Goal: Check status: Check status

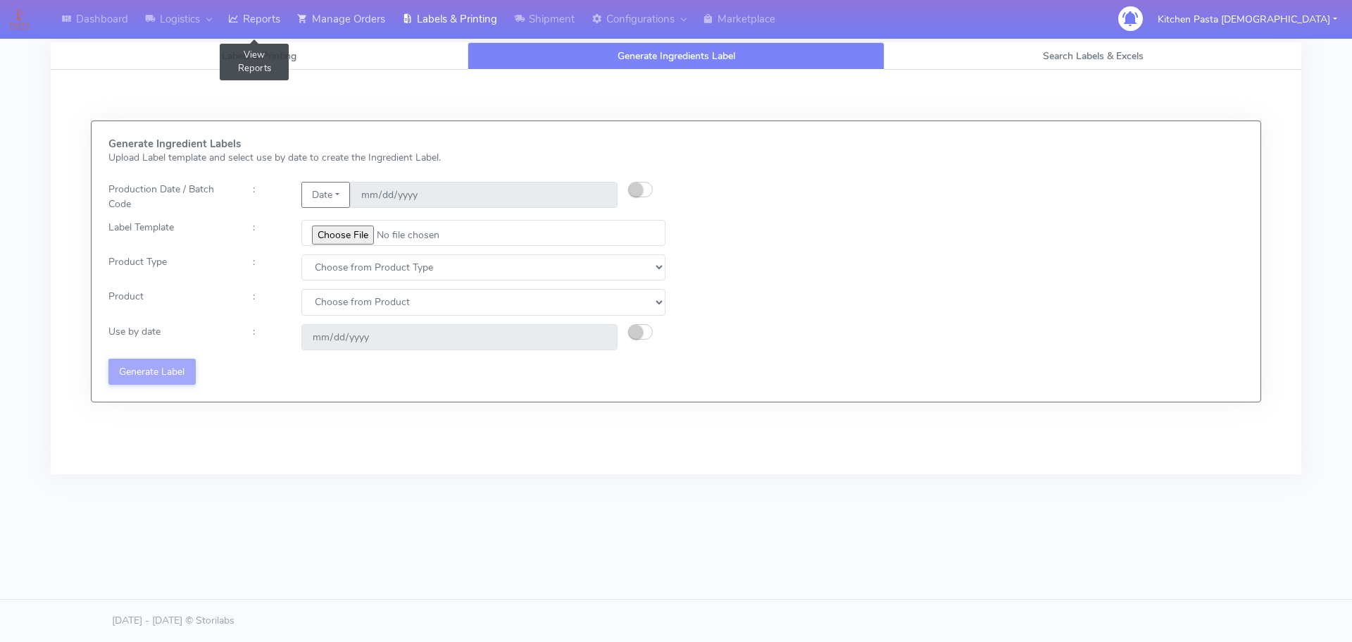
drag, startPoint x: 269, startPoint y: 16, endPoint x: 333, endPoint y: 27, distance: 65.1
click at [269, 16] on link "Reports" at bounding box center [254, 19] width 69 height 39
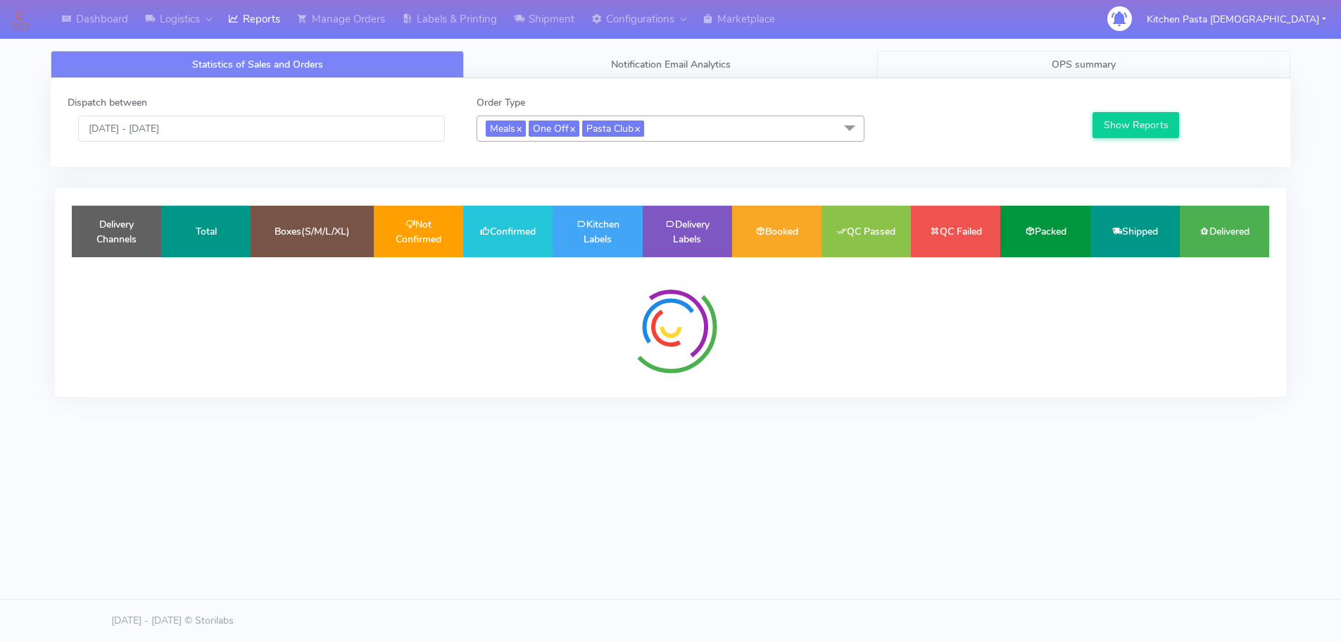
click at [1020, 53] on link "OPS summary" at bounding box center [1083, 64] width 413 height 27
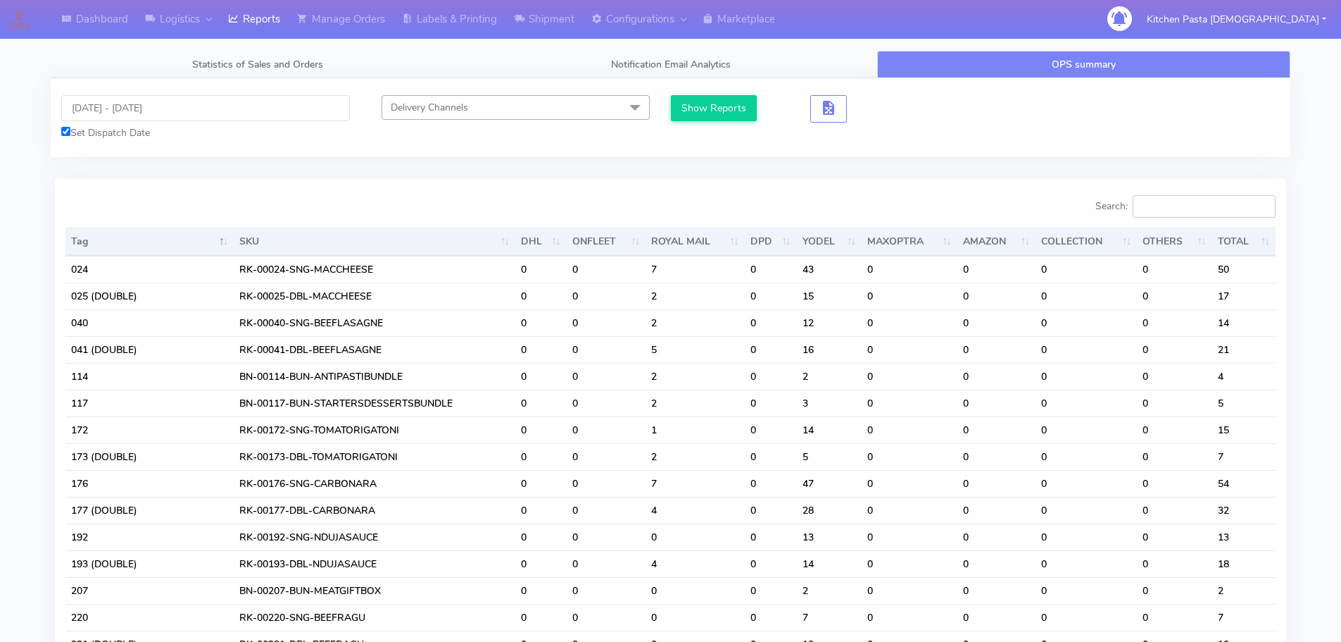
click at [1184, 205] on input "Search:" at bounding box center [1204, 206] width 143 height 23
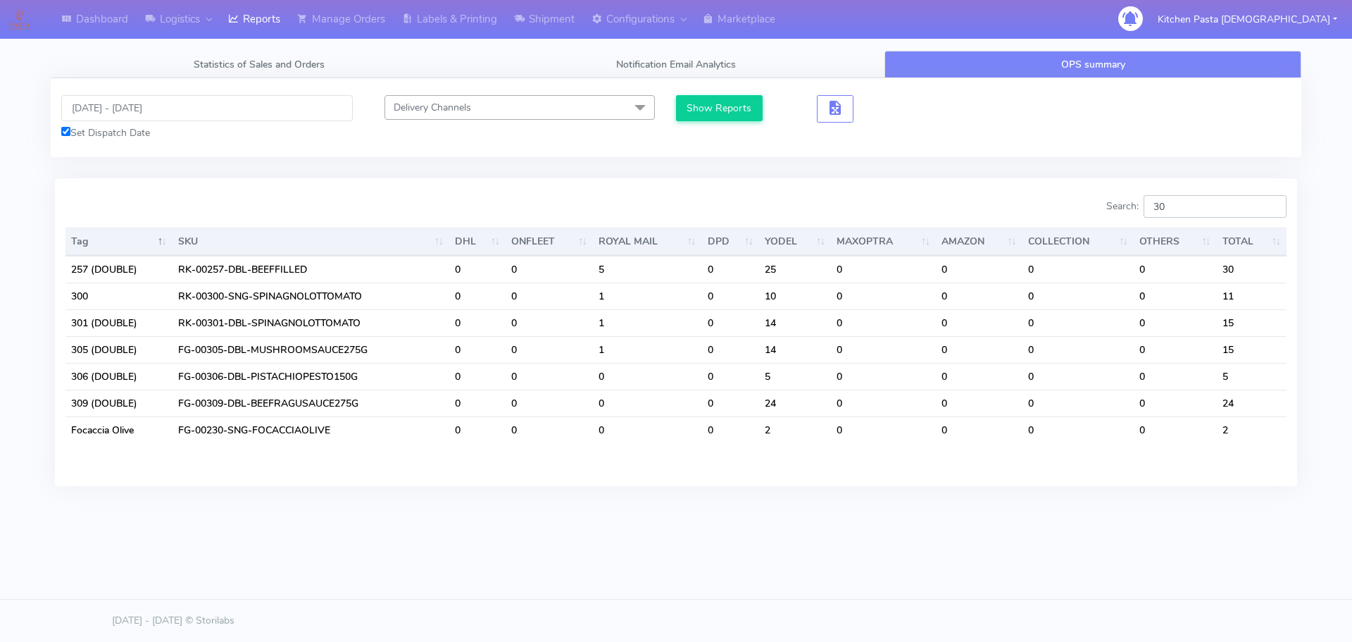
type input "3"
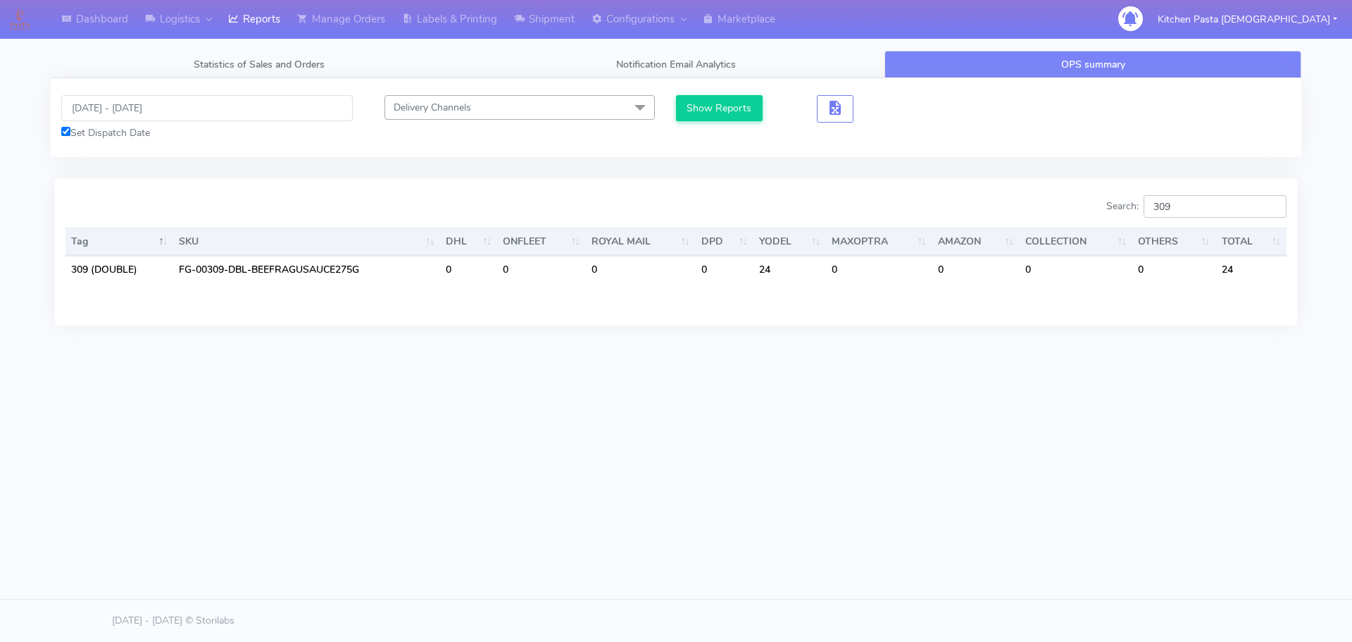
type input "309"
click at [141, 87] on div "[DATE] - [DATE] Set Dispatch Date Delivery Channels Select All DHL OnFleet Roya…" at bounding box center [676, 117] width 1251 height 79
click at [141, 99] on input "[DATE] - [DATE]" at bounding box center [207, 108] width 292 height 26
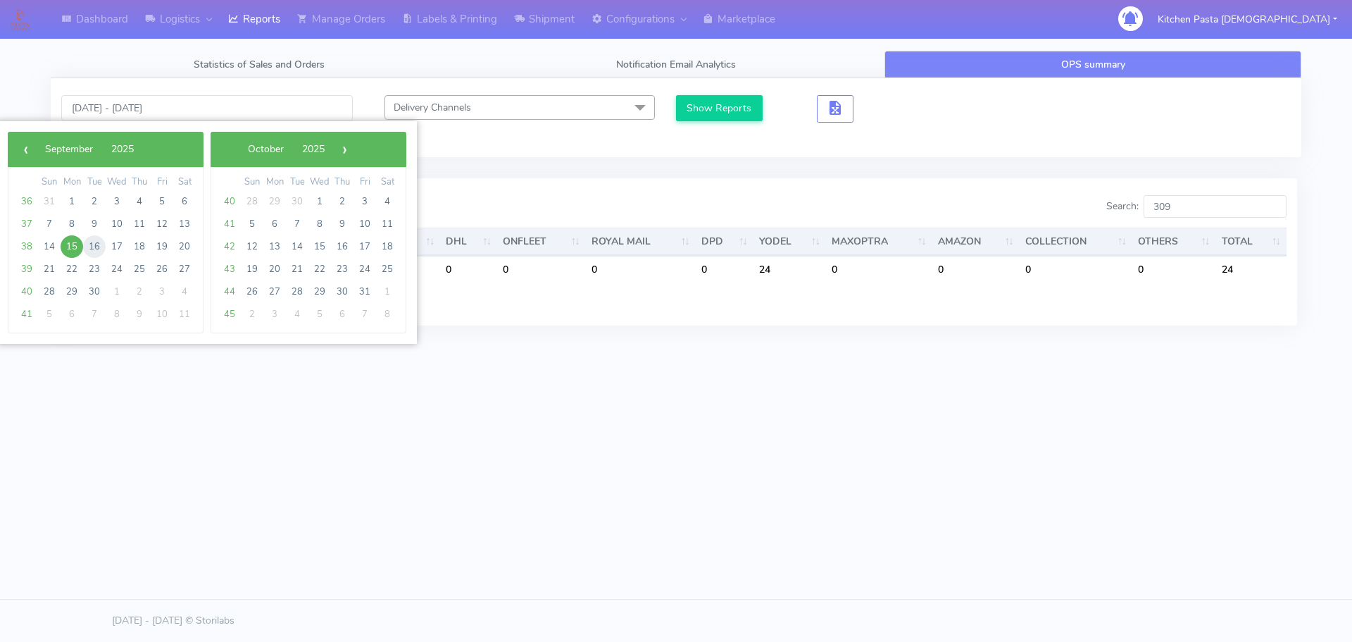
click at [97, 247] on span "16" at bounding box center [94, 246] width 23 height 23
type input "[DATE] - [DATE]"
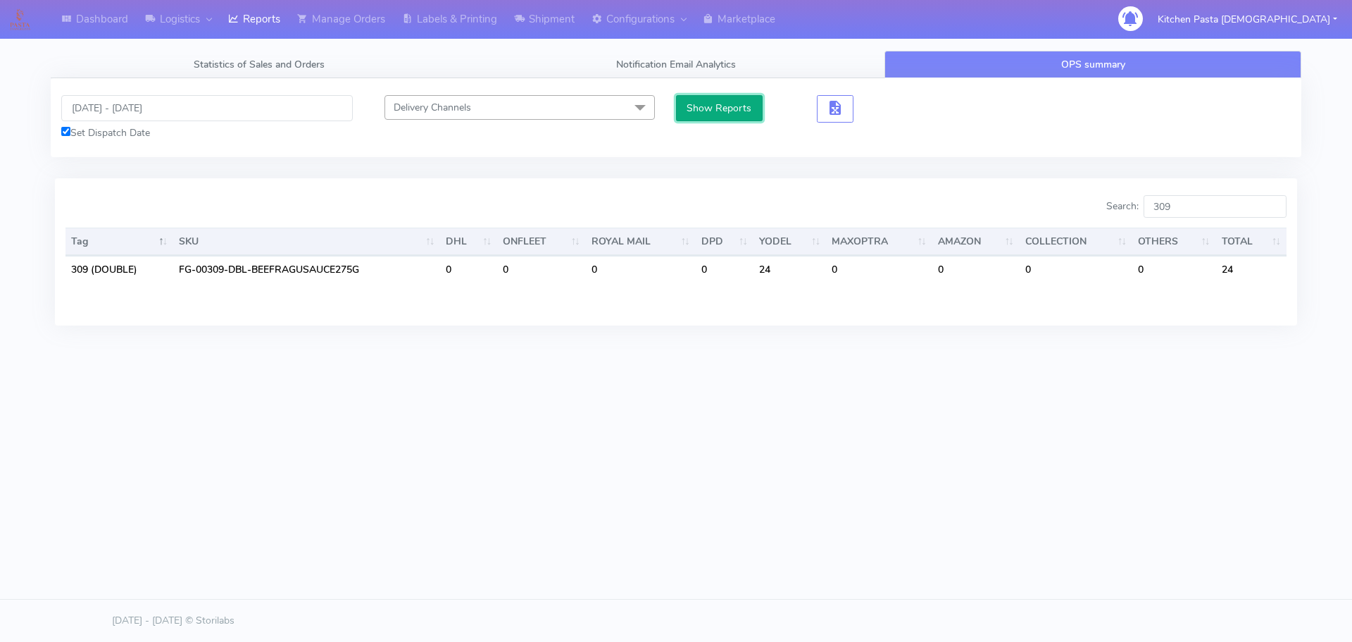
click at [690, 103] on button "Show Reports" at bounding box center [719, 108] width 87 height 26
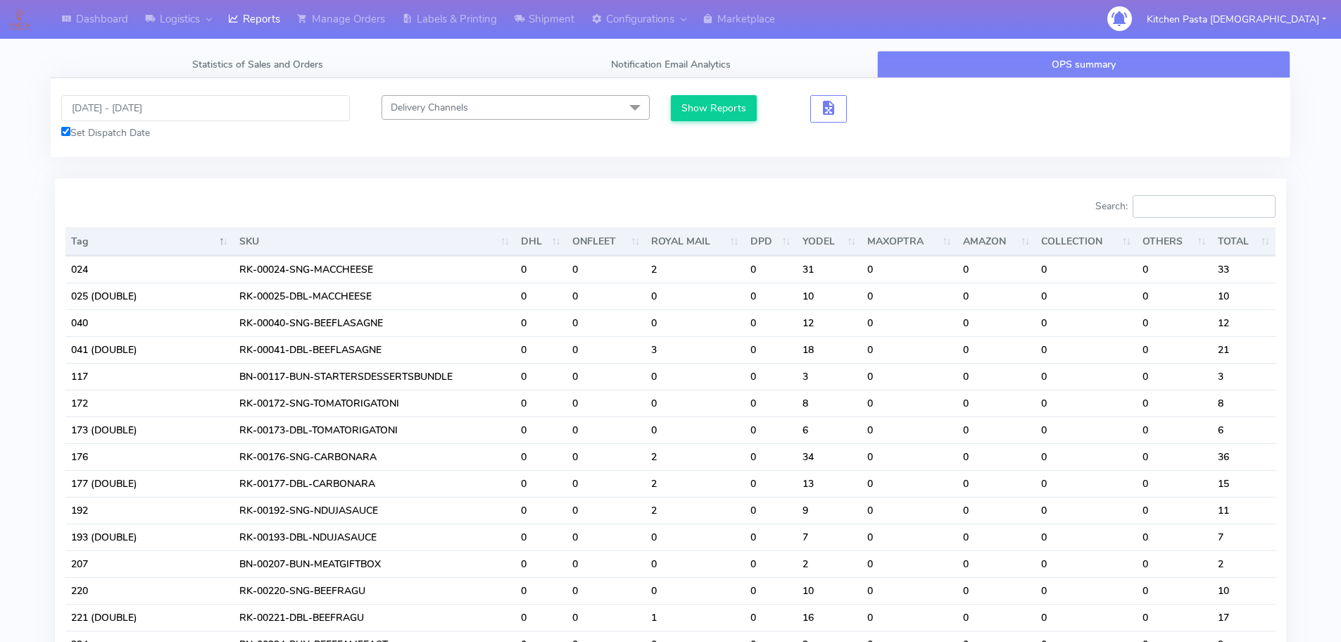
click at [1165, 204] on input "Search:" at bounding box center [1204, 206] width 143 height 23
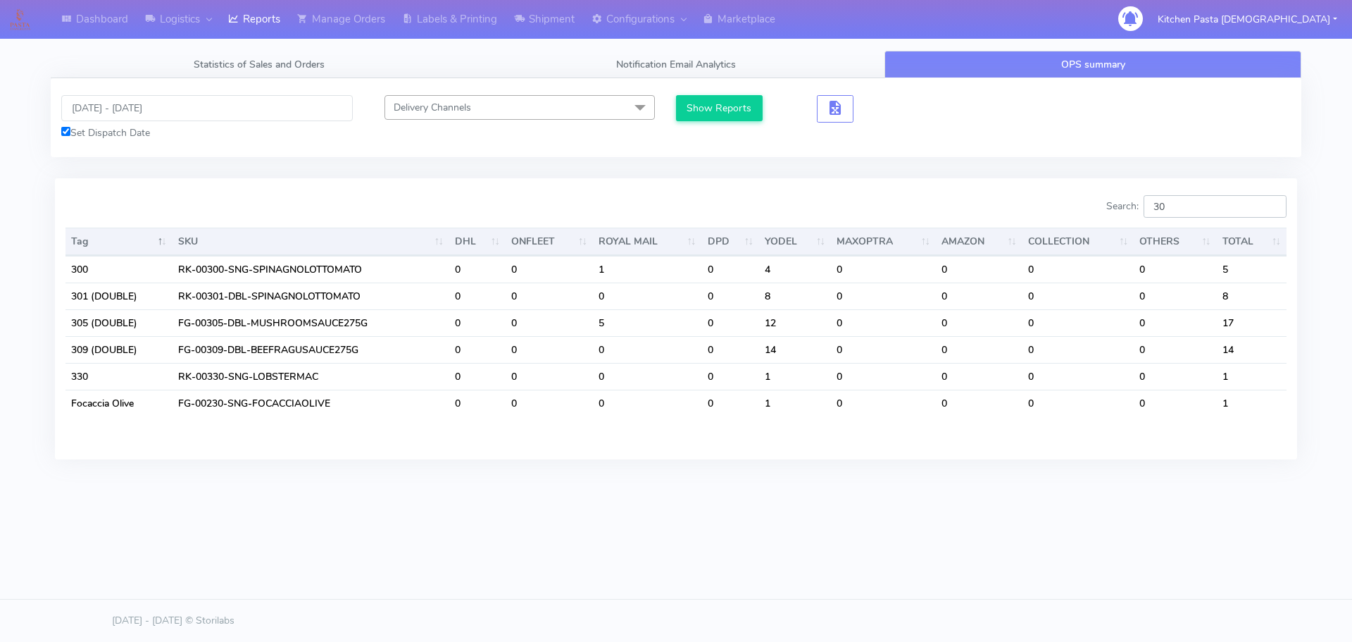
type input "3"
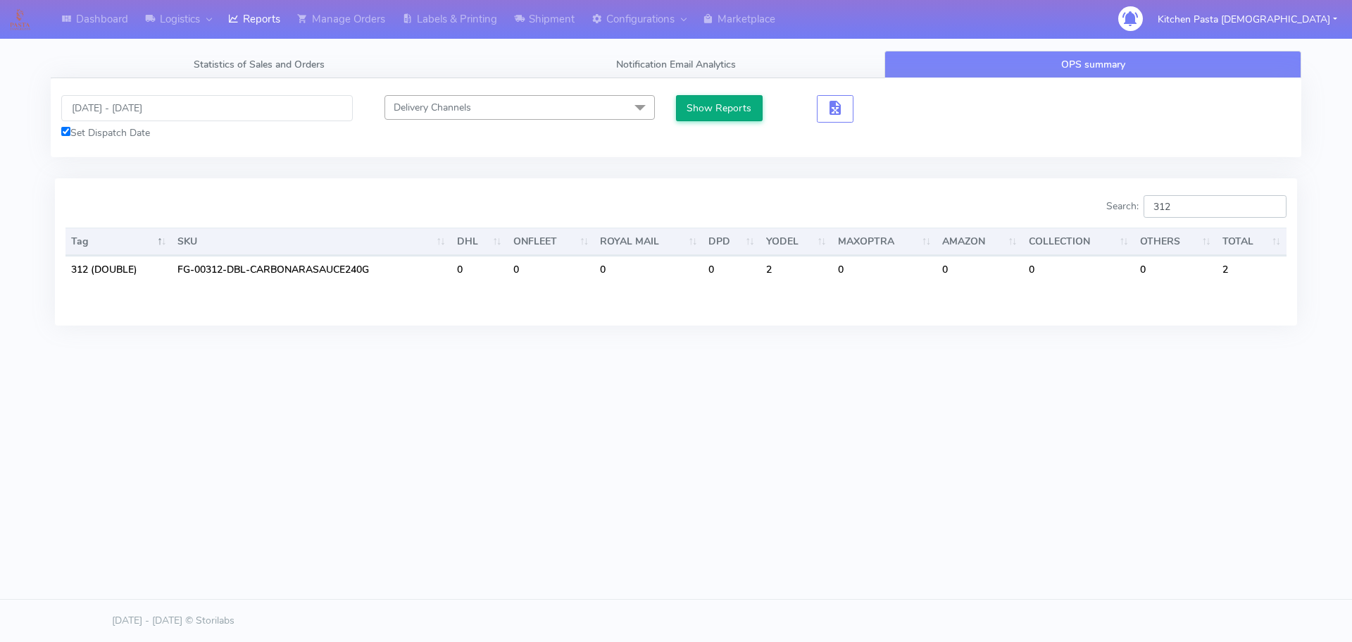
type input "312"
click at [707, 101] on button "Show Reports" at bounding box center [719, 108] width 87 height 26
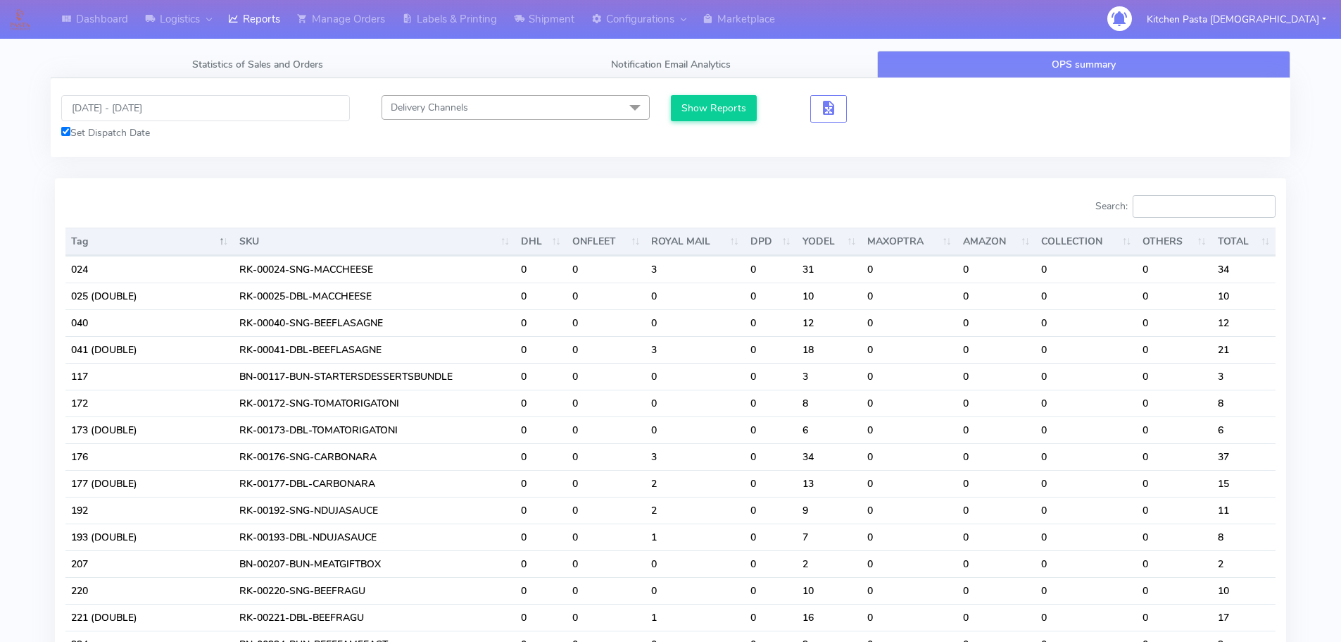
click at [1215, 207] on input "Search:" at bounding box center [1204, 206] width 143 height 23
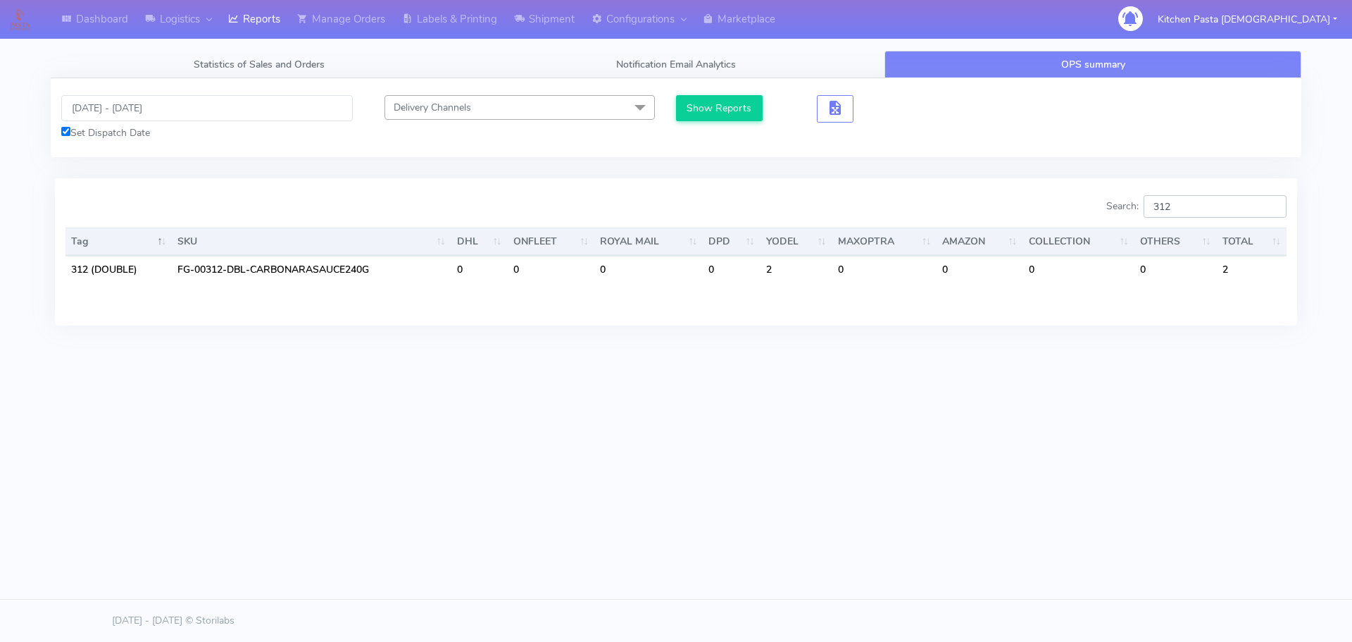
type input "312"
click at [219, 108] on input "[DATE] - [DATE]" at bounding box center [207, 108] width 292 height 26
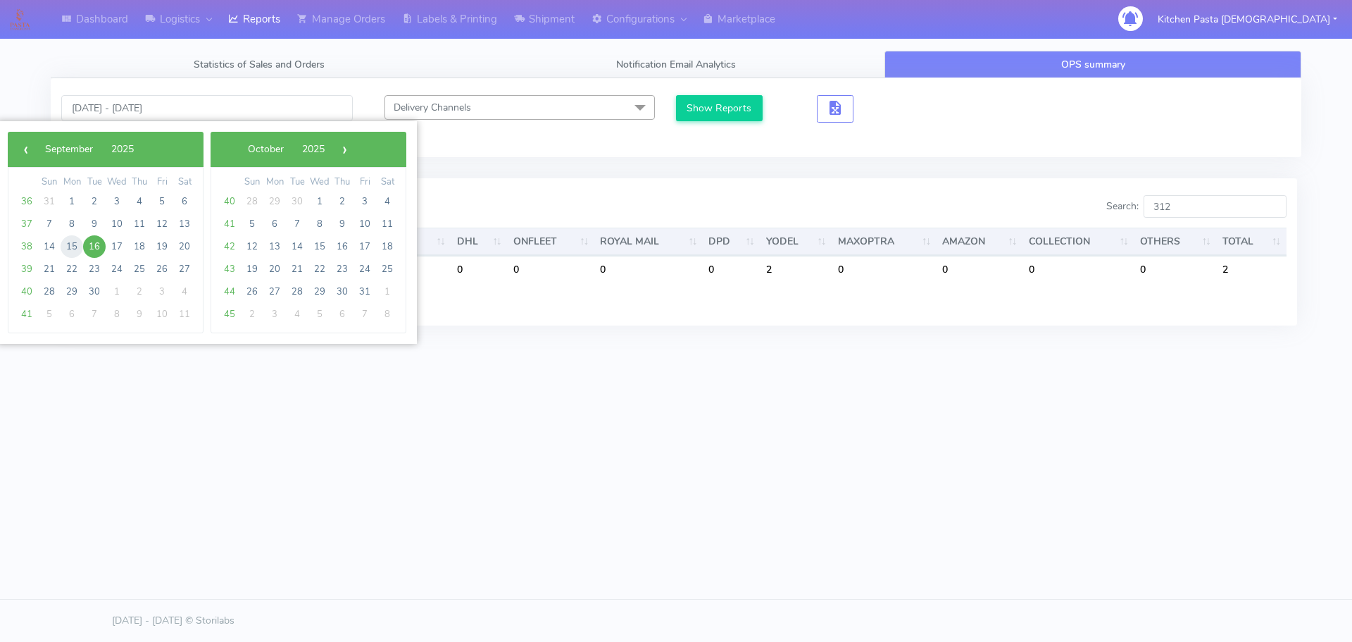
click at [77, 243] on span "15" at bounding box center [72, 246] width 23 height 23
type input "[DATE] - [DATE]"
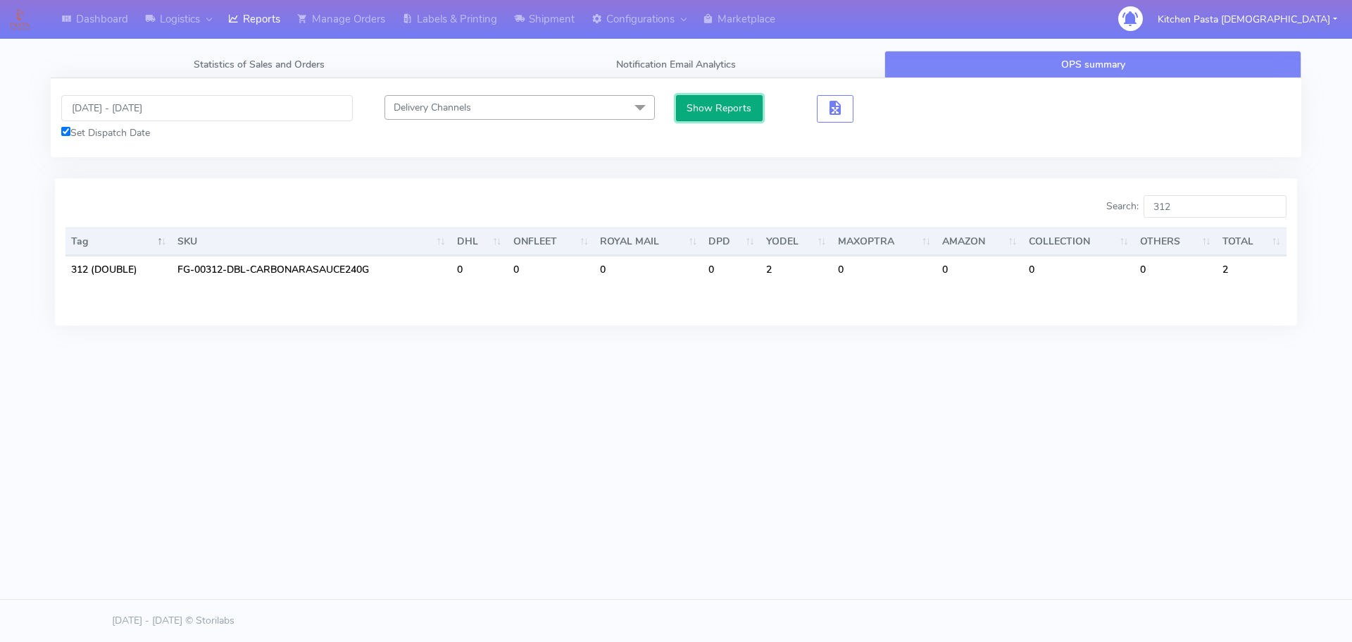
click at [734, 110] on button "Show Reports" at bounding box center [719, 108] width 87 height 26
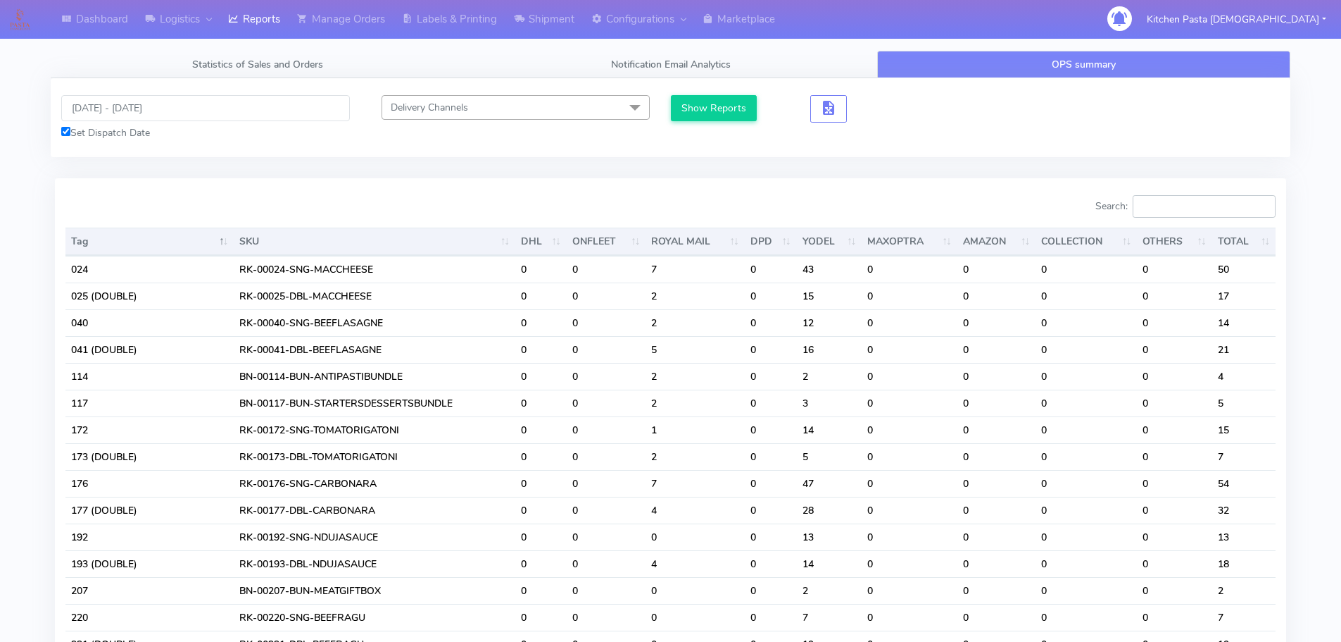
click at [1189, 207] on input "Search:" at bounding box center [1204, 206] width 143 height 23
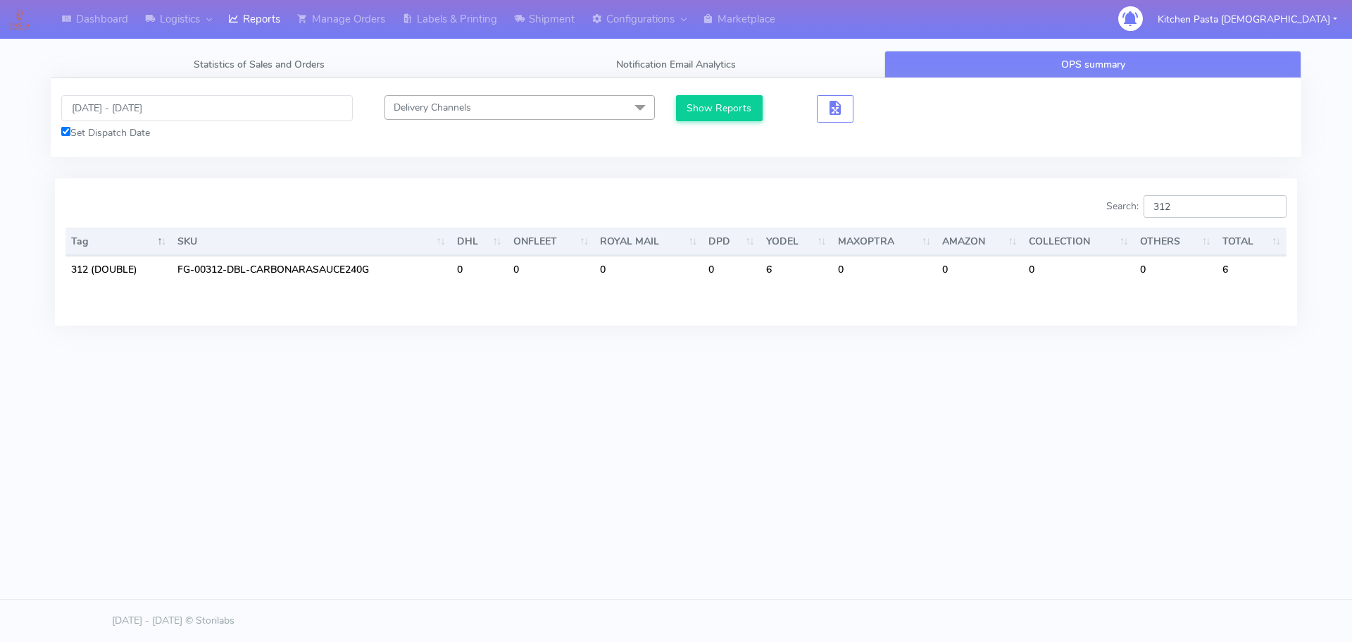
type input "312"
